Goal: Use online tool/utility: Utilize a website feature to perform a specific function

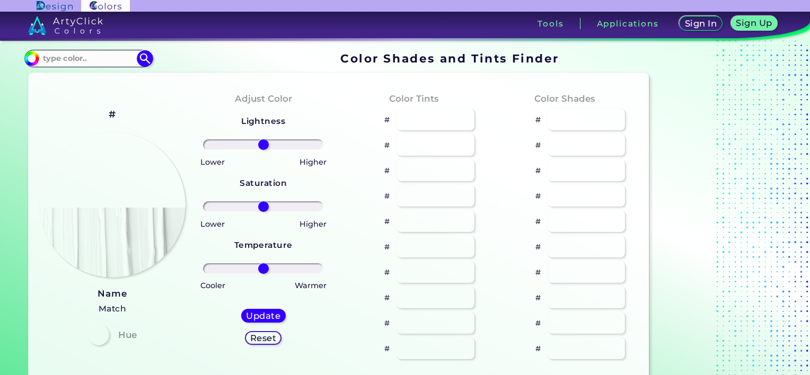
type input "#ff7f00"
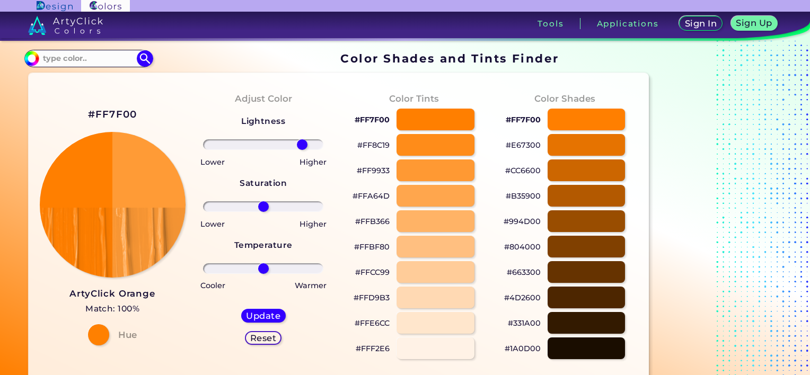
drag, startPoint x: 266, startPoint y: 145, endPoint x: 302, endPoint y: 152, distance: 36.8
type input "71"
click at [302, 150] on input "range" at bounding box center [263, 144] width 120 height 11
drag, startPoint x: 262, startPoint y: 210, endPoint x: 273, endPoint y: 209, distance: 11.1
type input "19"
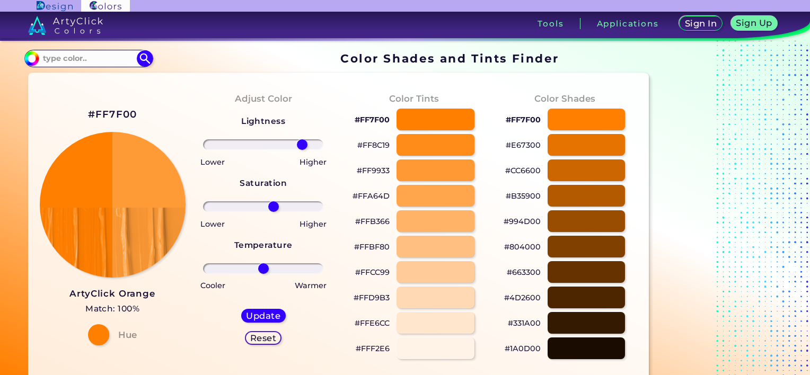
click at [273, 209] on input "range" at bounding box center [263, 206] width 120 height 11
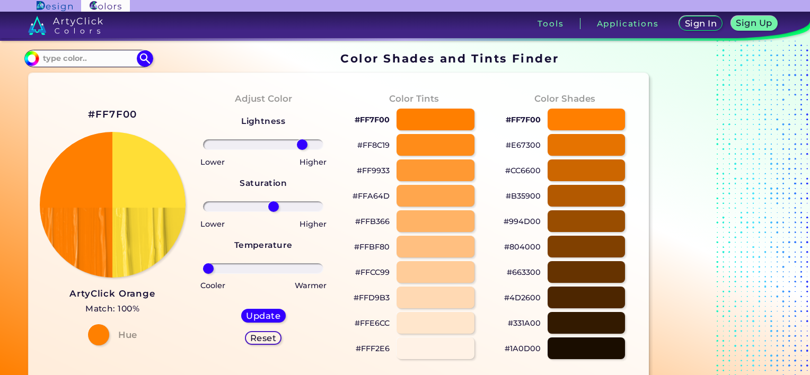
drag, startPoint x: 263, startPoint y: 270, endPoint x: 208, endPoint y: 269, distance: 55.1
type input "-100"
click at [208, 269] on input "range" at bounding box center [263, 268] width 120 height 11
click at [253, 318] on h5 "Update" at bounding box center [263, 316] width 34 height 8
type input "#ffde36"
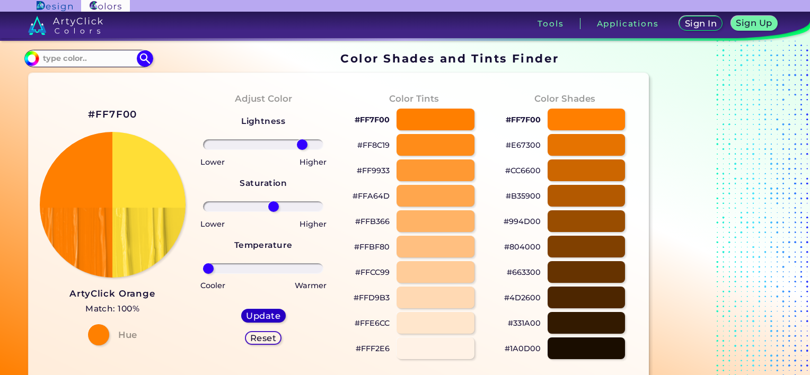
type input "0"
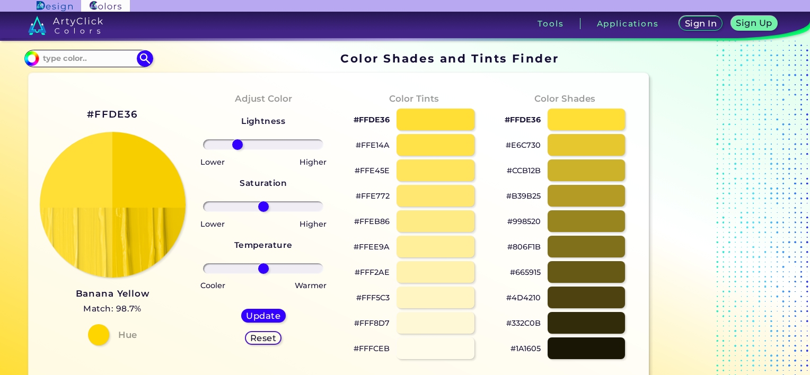
drag, startPoint x: 265, startPoint y: 142, endPoint x: 242, endPoint y: 144, distance: 23.4
type input "-46"
click at [237, 143] on input "range" at bounding box center [263, 144] width 120 height 11
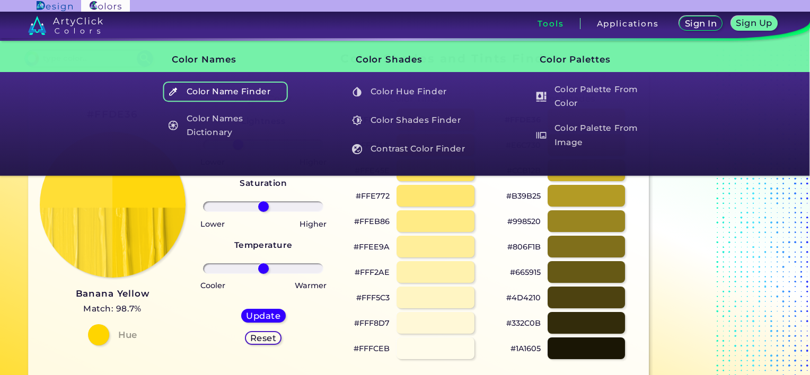
click at [210, 92] on h5 "Color Name Finder" at bounding box center [225, 92] width 125 height 20
